Goal: Information Seeking & Learning: Find specific page/section

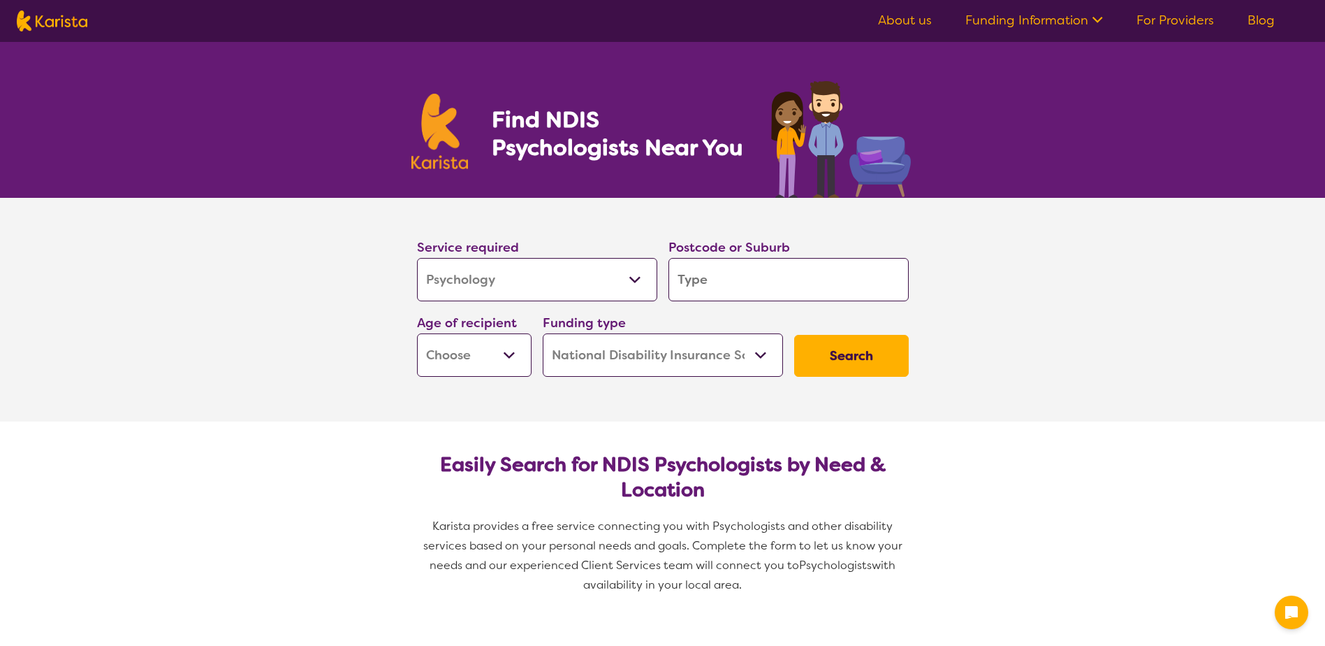
select select "Psychology"
select select "NDIS"
select select "Psychology"
select select "NDIS"
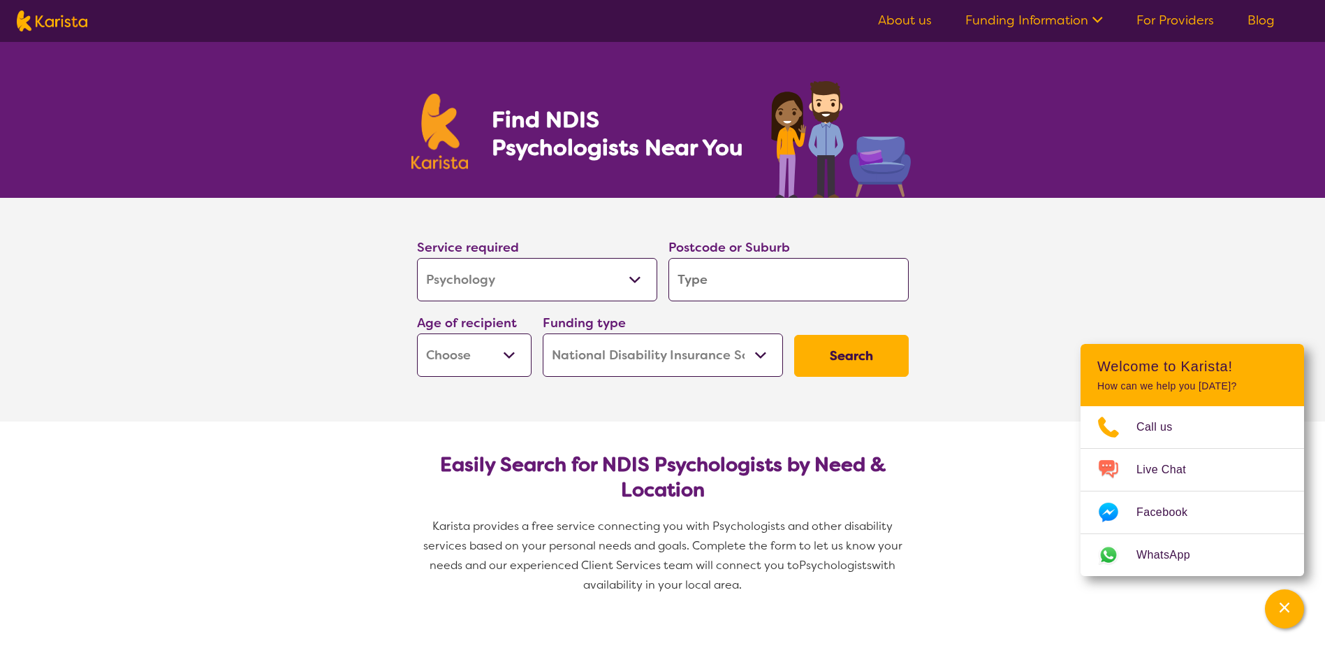
click at [633, 281] on select "Allied Health Assistant Assessment ([MEDICAL_DATA] or [MEDICAL_DATA]) Behaviour…" at bounding box center [537, 279] width 240 height 43
click at [417, 258] on select "Allied Health Assistant Assessment ([MEDICAL_DATA] or [MEDICAL_DATA]) Behaviour…" at bounding box center [537, 279] width 240 height 43
click at [754, 279] on input "search" at bounding box center [789, 279] width 240 height 43
type input "3"
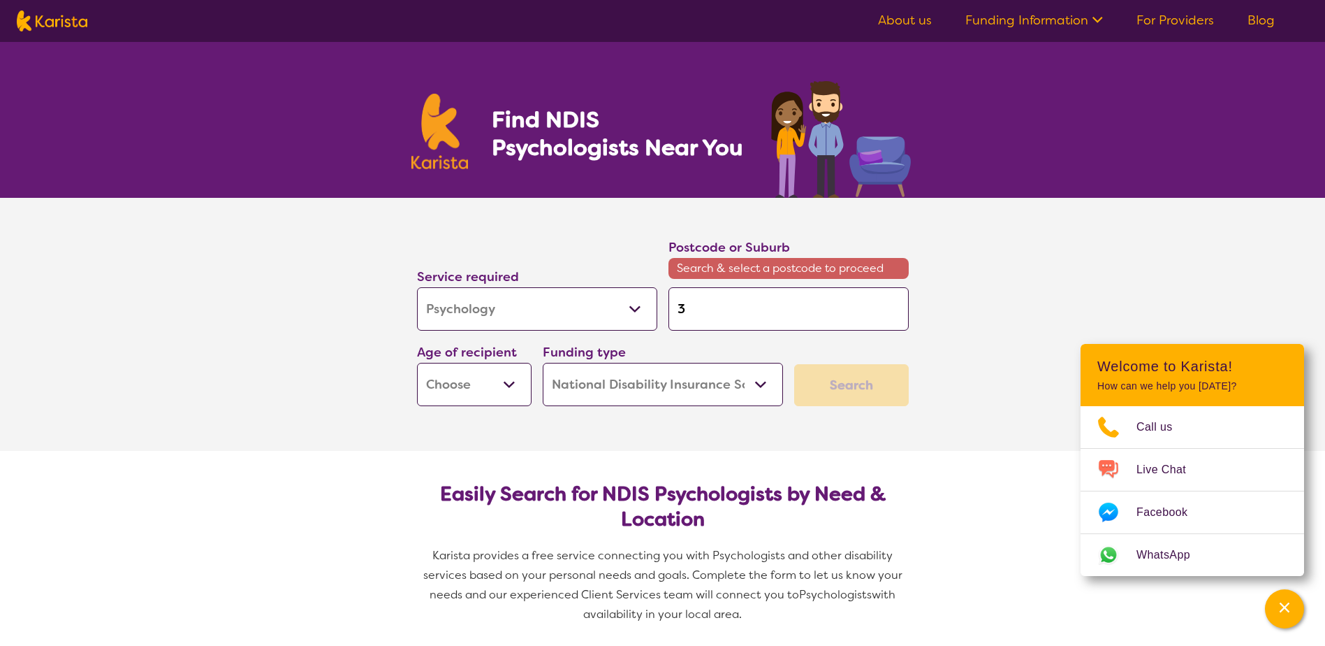
type input "38"
type input "380"
type input "3805"
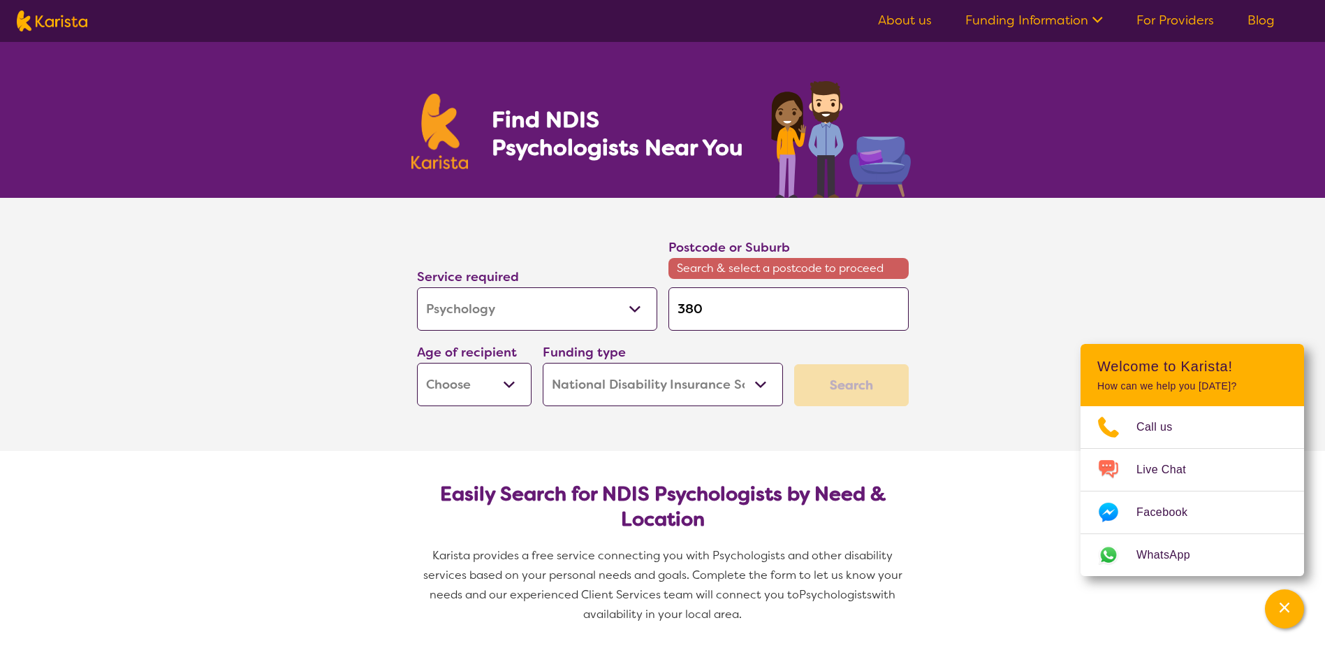
type input "3805"
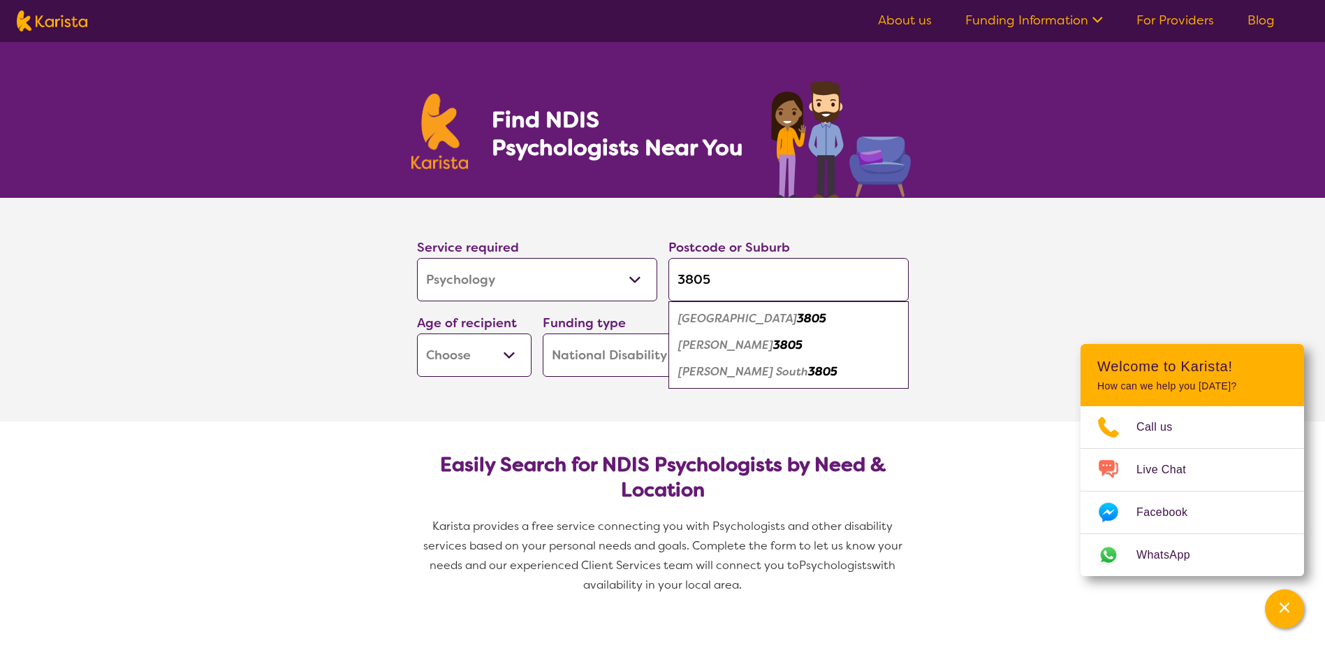
type input "3805"
click at [752, 342] on em "[PERSON_NAME]" at bounding box center [725, 344] width 95 height 15
click at [510, 352] on select "Early Childhood - 0 to 9 Child - 10 to 11 Adolescent - 12 to 17 Adult - 18 to 6…" at bounding box center [474, 354] width 115 height 43
select select "AD"
click at [417, 333] on select "Early Childhood - 0 to 9 Child - 10 to 11 Adolescent - 12 to 17 Adult - 18 to 6…" at bounding box center [474, 354] width 115 height 43
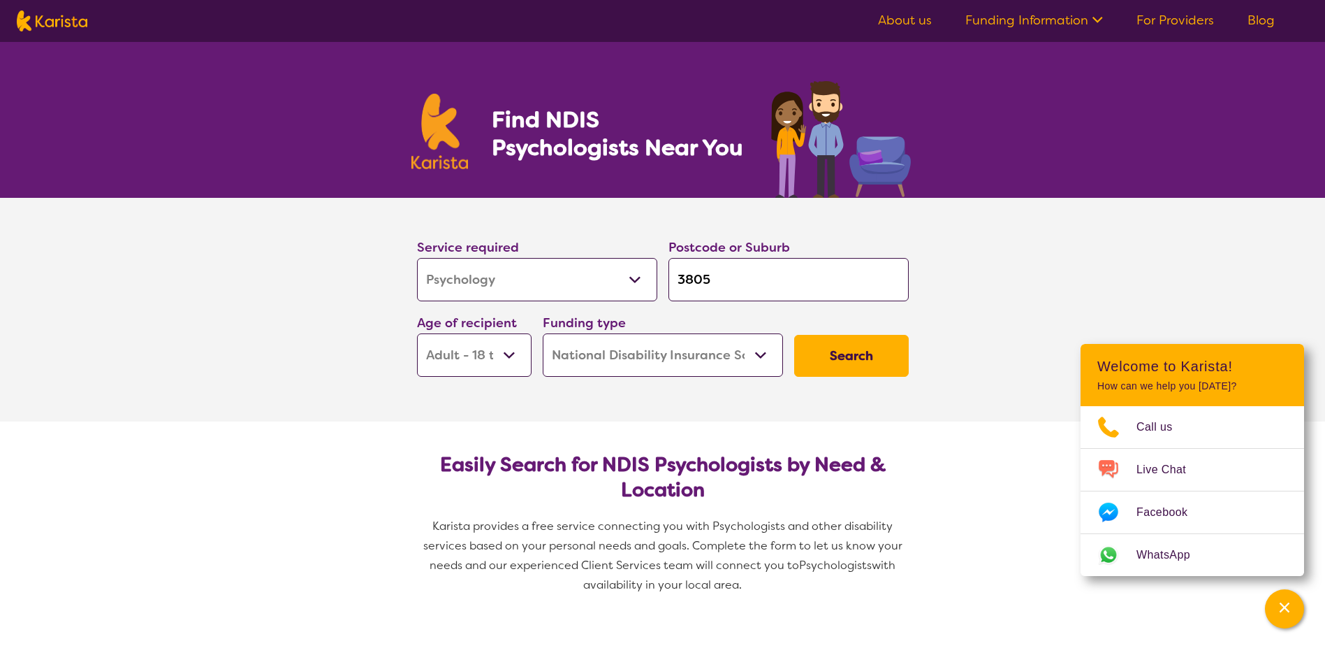
select select "AD"
click at [738, 360] on select "Home Care Package (HCP) National Disability Insurance Scheme (NDIS) I don't know" at bounding box center [663, 354] width 240 height 43
click at [543, 333] on select "Home Care Package (HCP) National Disability Insurance Scheme (NDIS) I don't know" at bounding box center [663, 354] width 240 height 43
click at [841, 361] on button "Search" at bounding box center [851, 356] width 115 height 42
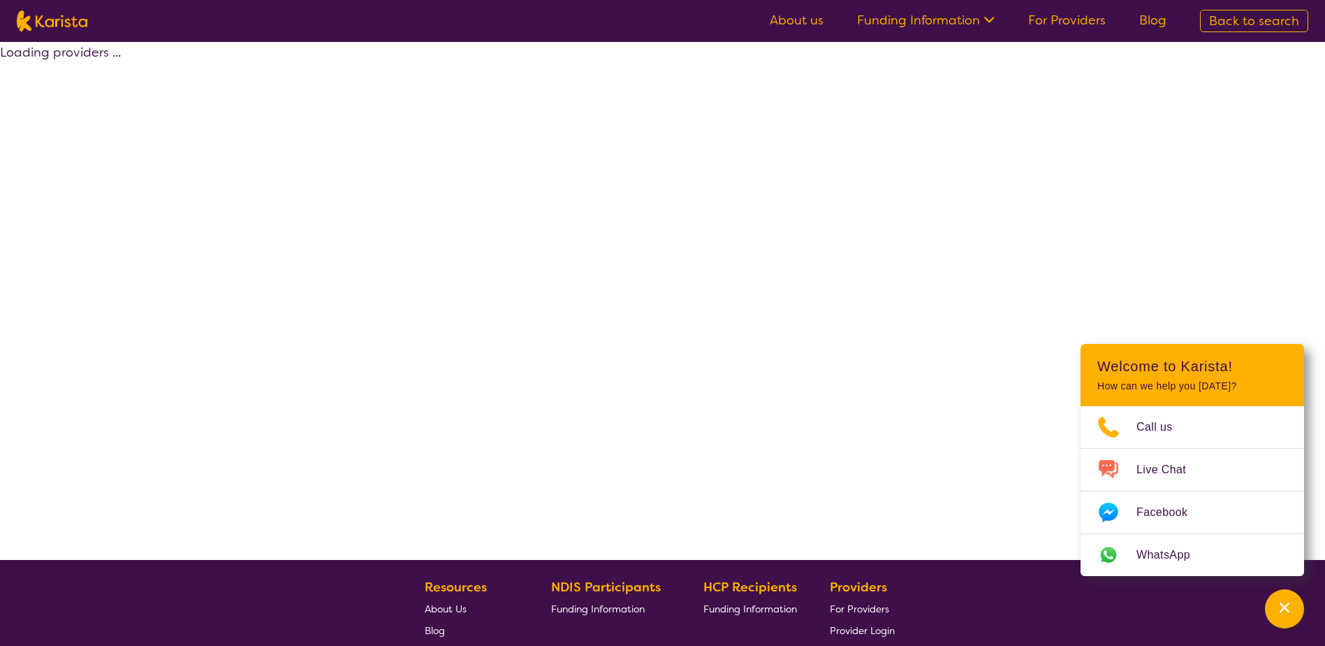
select select "by_score"
